Goal: Information Seeking & Learning: Learn about a topic

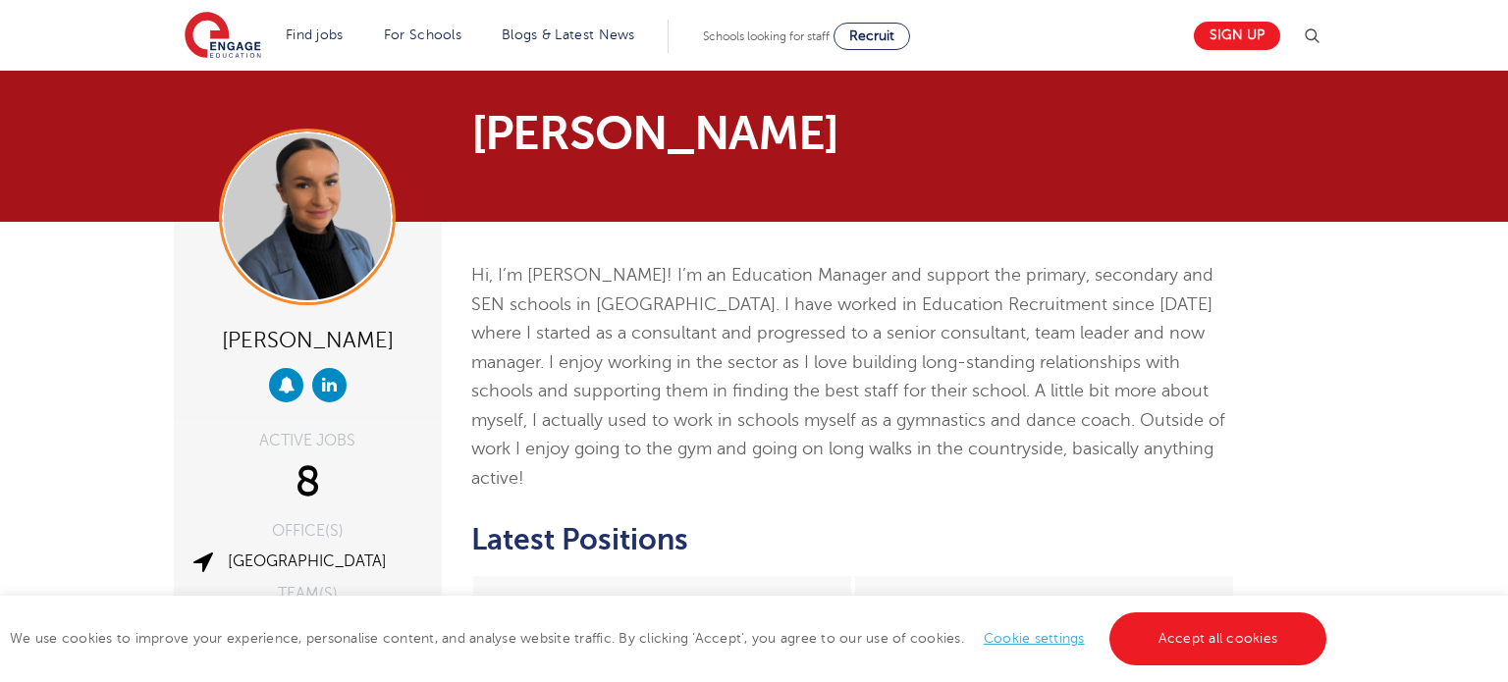
scroll to position [295, 0]
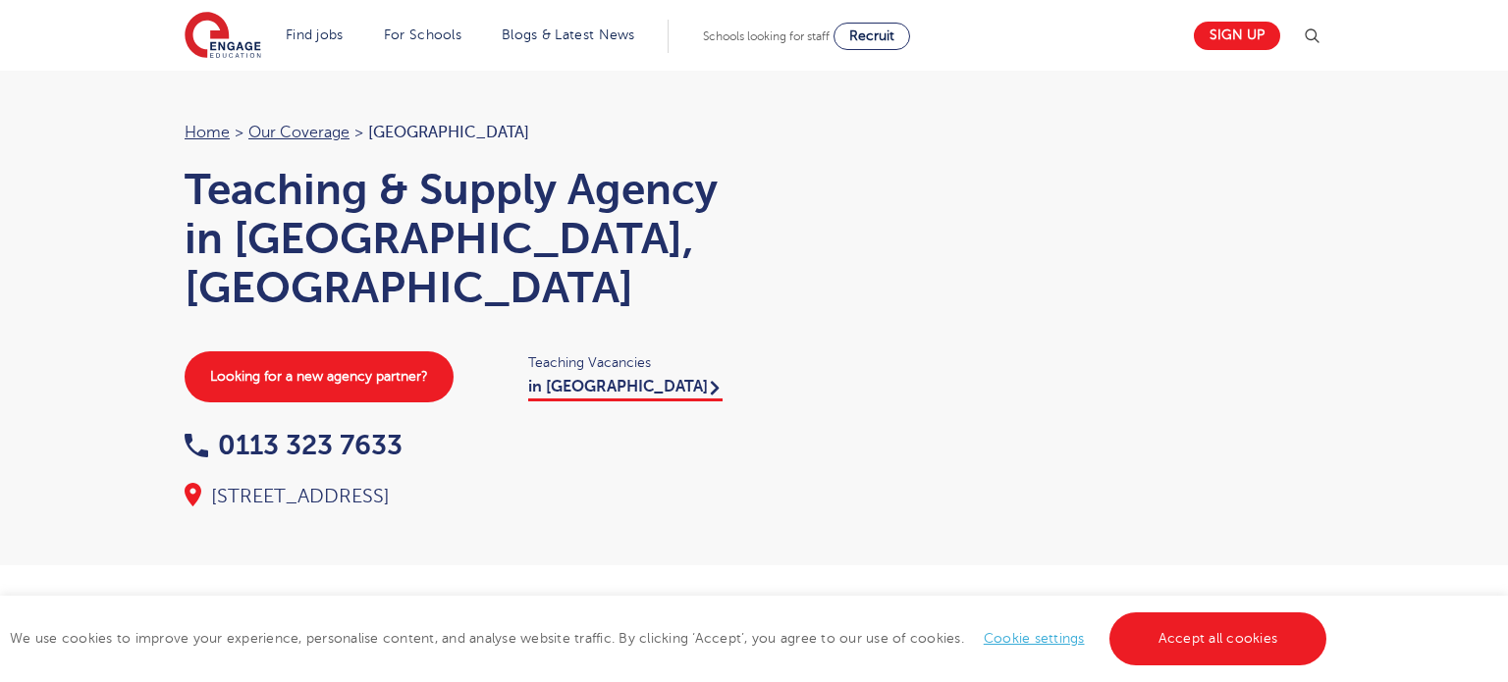
scroll to position [2144, 0]
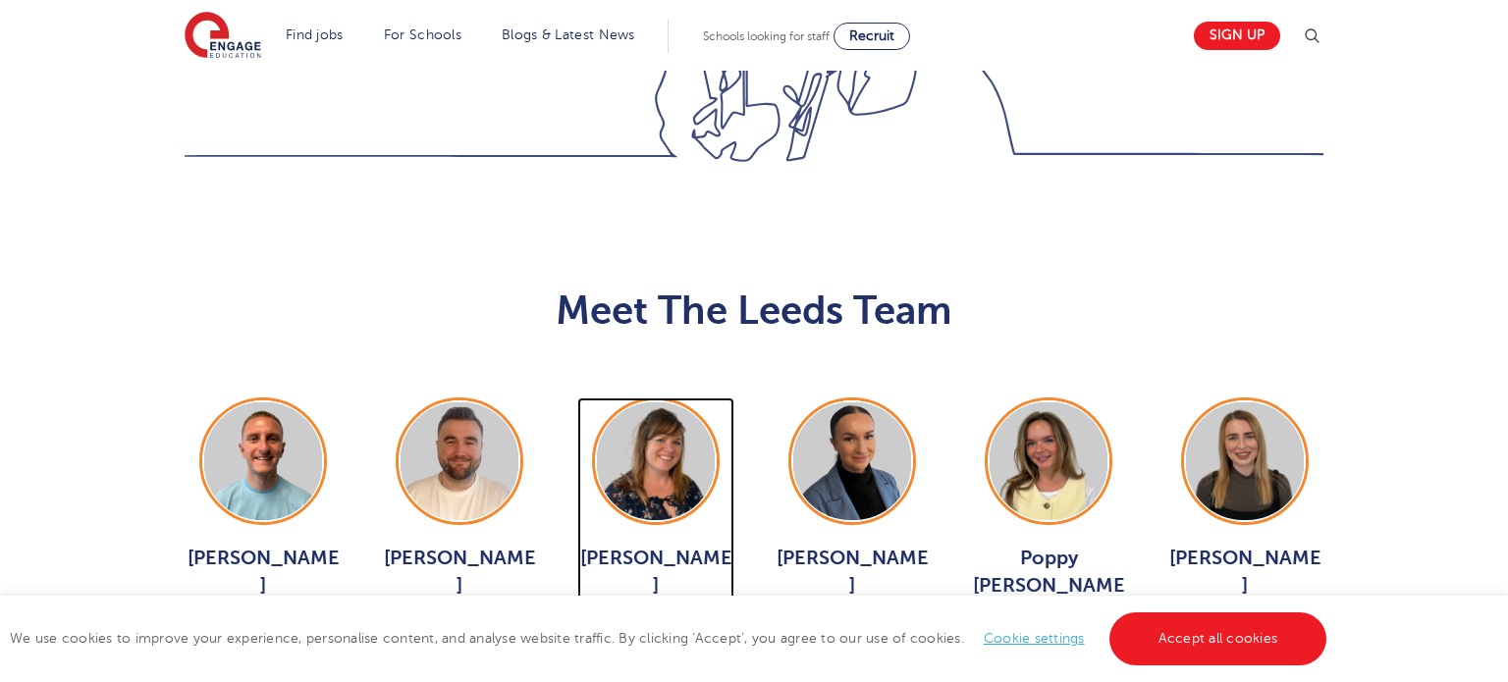
click at [658, 624] on span "View Jobs >" at bounding box center [656, 633] width 87 height 18
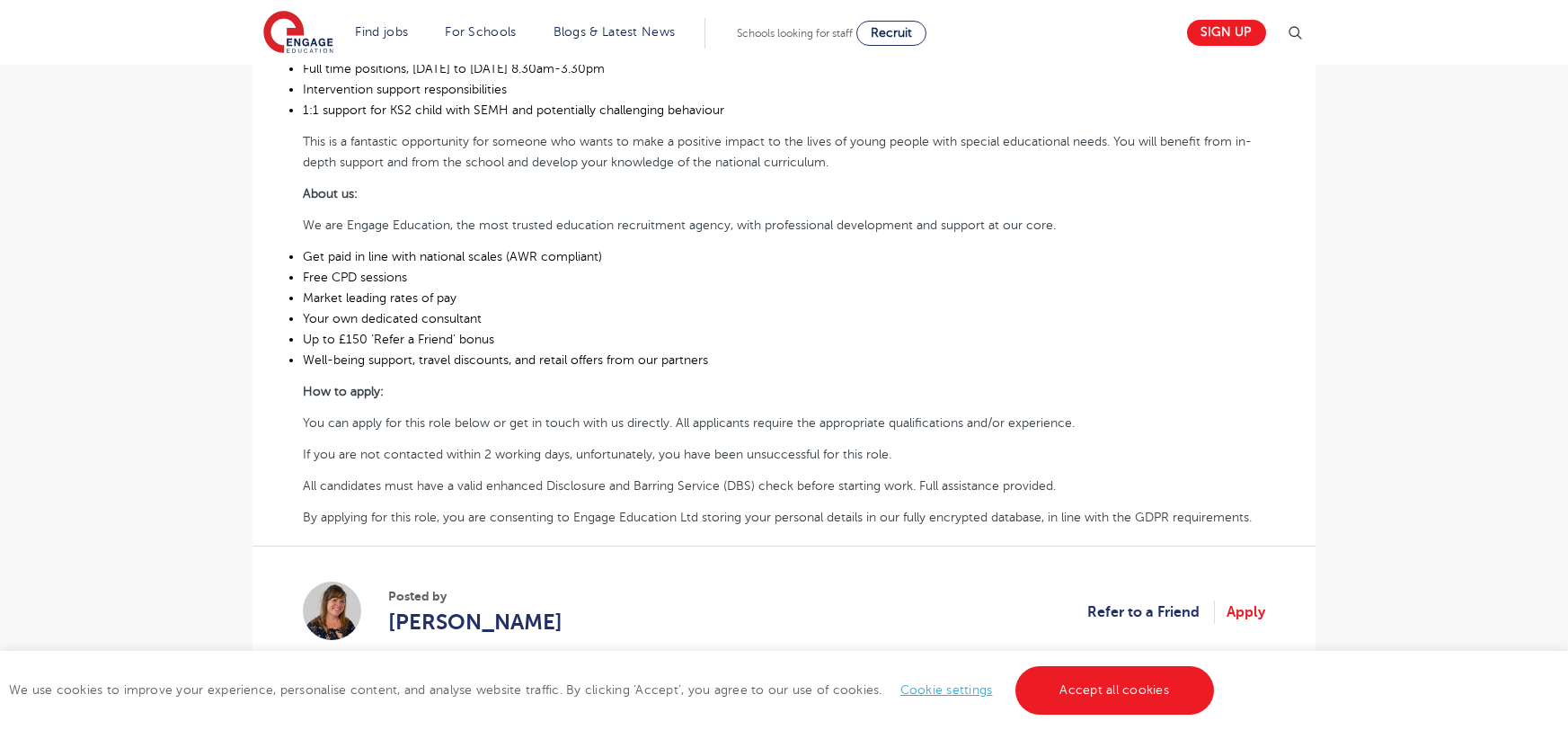
scroll to position [757, 0]
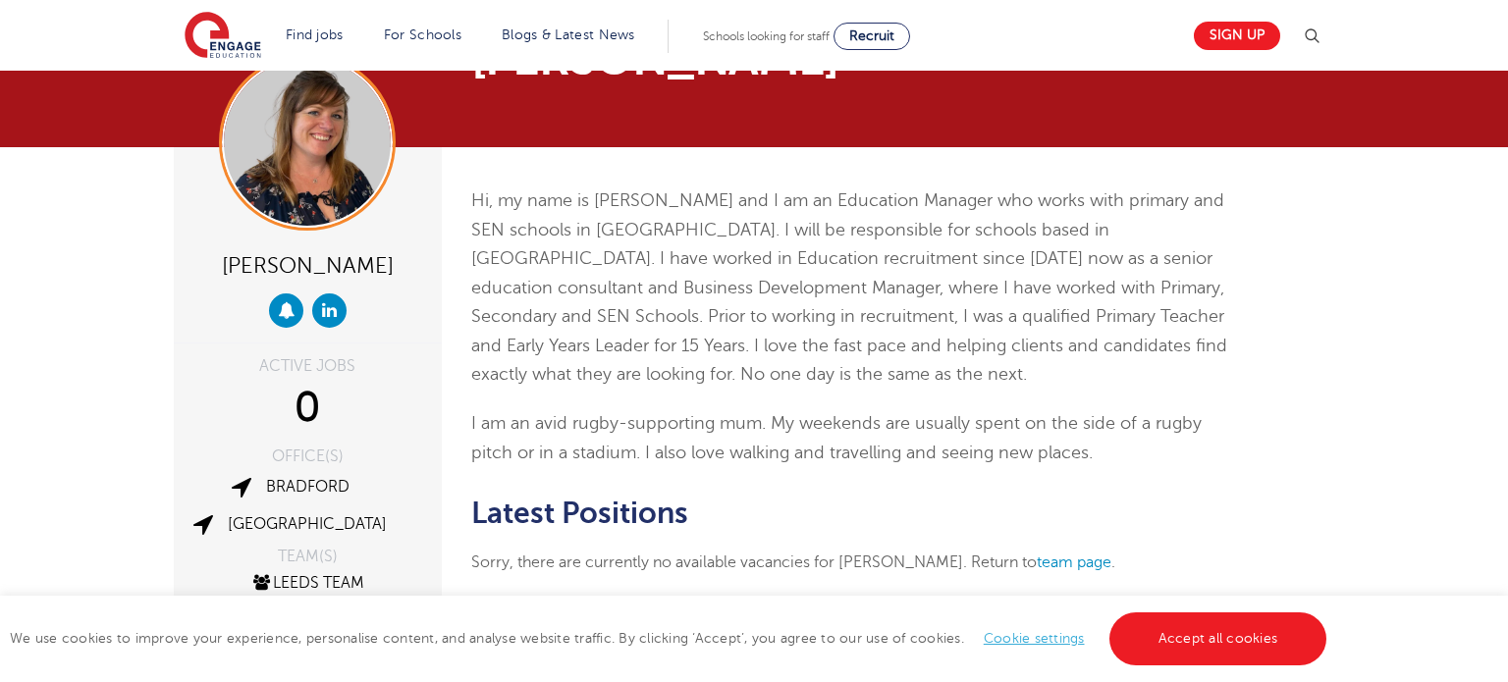
scroll to position [66, 0]
